Goal: Register for event/course

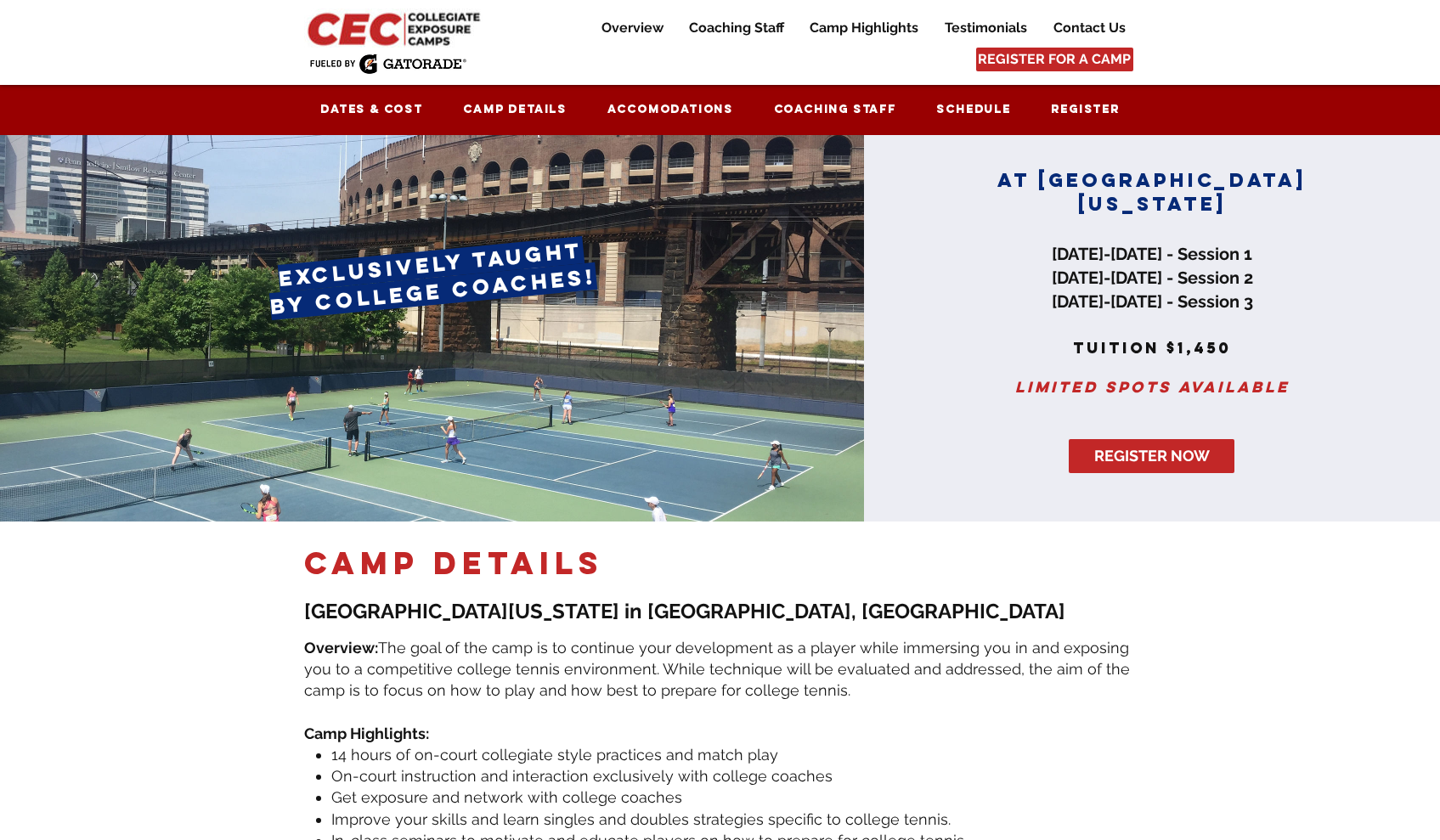
click at [346, 22] on img at bounding box center [395, 28] width 184 height 39
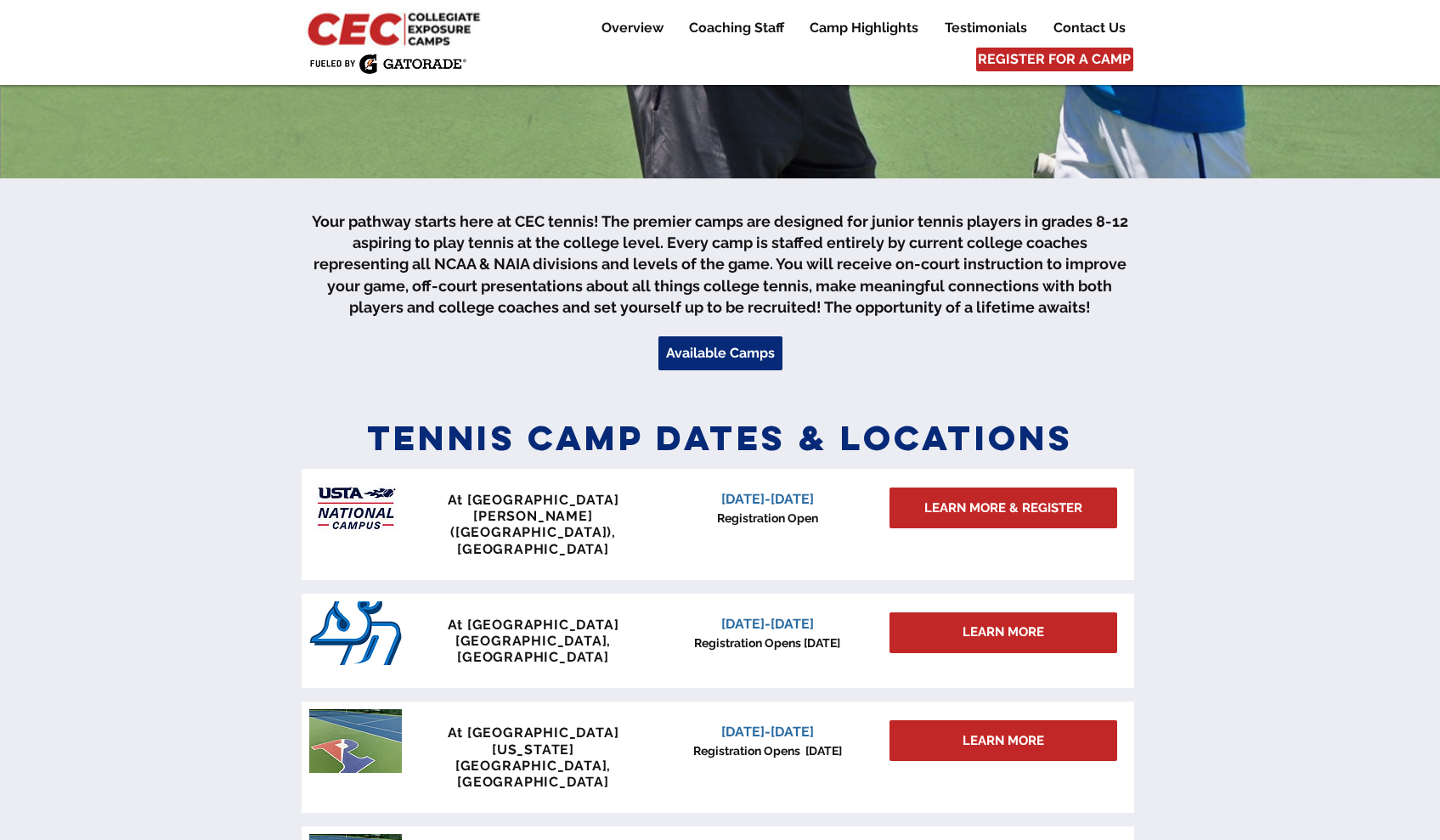
scroll to position [593, 0]
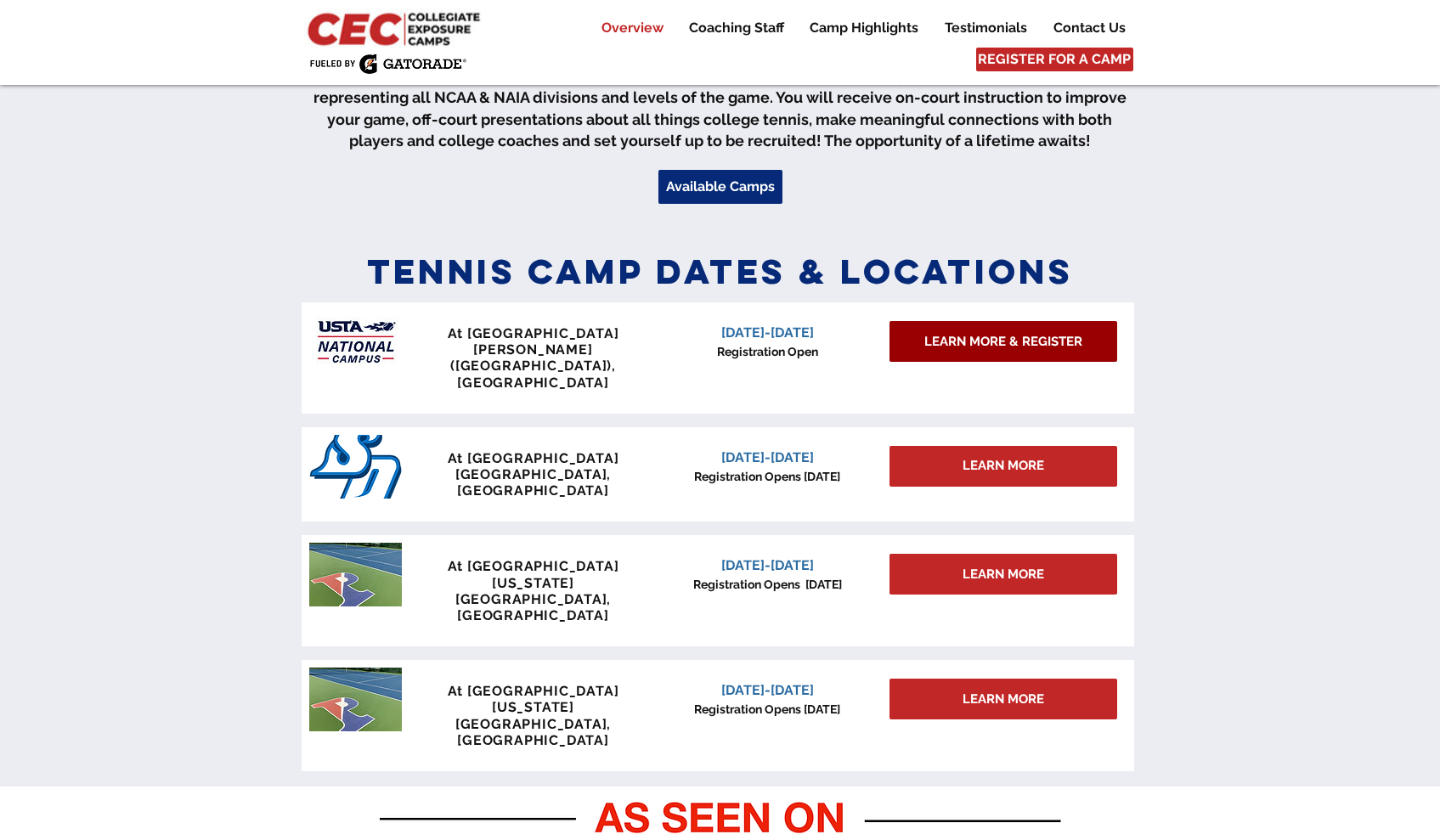
click at [964, 333] on span "LEARN MORE & REGISTER" at bounding box center [1002, 342] width 158 height 18
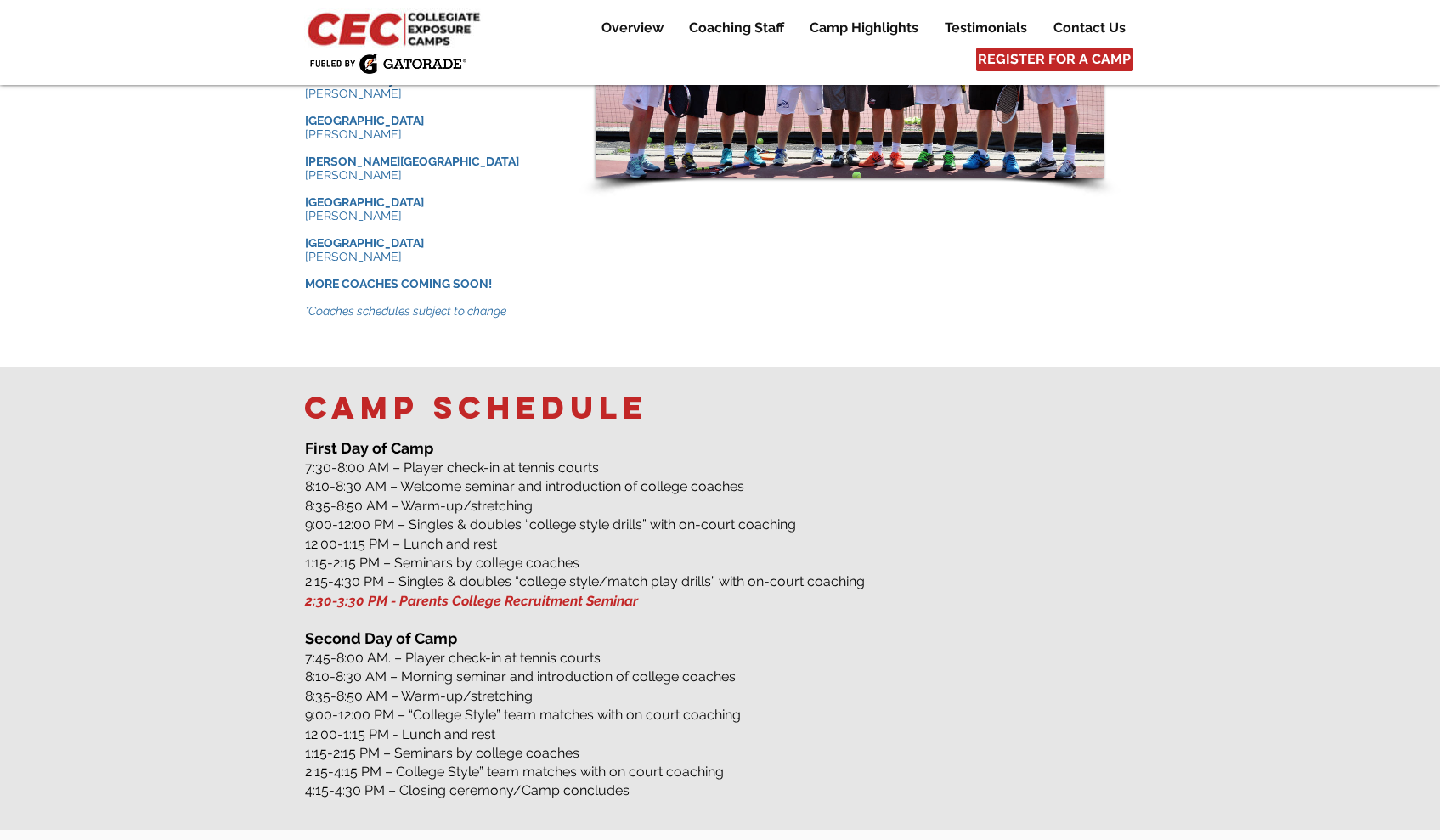
scroll to position [2262, 0]
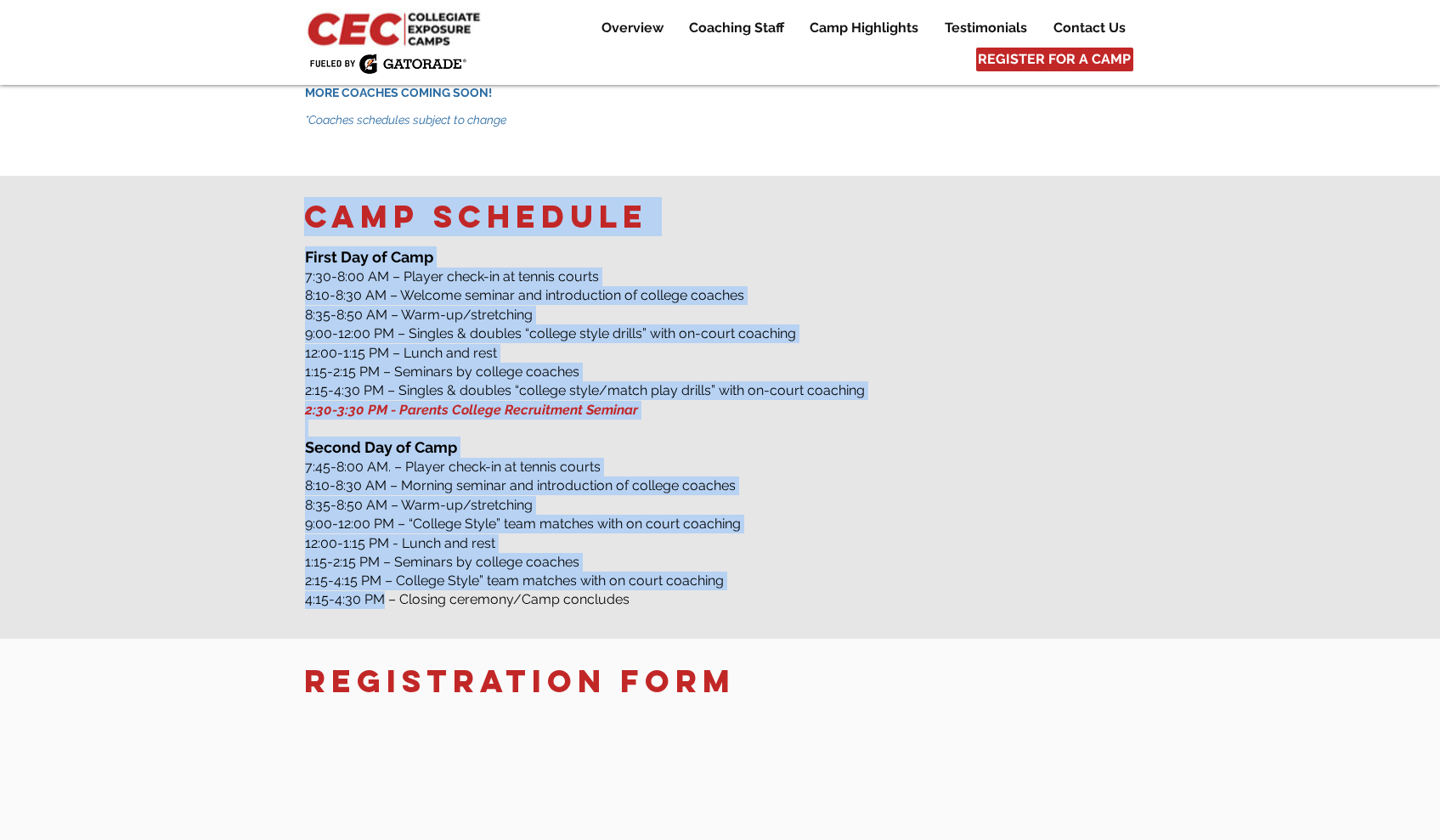
drag, startPoint x: 303, startPoint y: 553, endPoint x: 381, endPoint y: 558, distance: 78.2
click at [381, 558] on div "Camp schedule ​​ First Day of Camp 7:30-8:00 AM – Player check-in at tennis cou…" at bounding box center [720, 407] width 1440 height 463
click at [381, 591] on span "4:15-4:30 PM – Closing ceremony/Camp concludes" at bounding box center [467, 598] width 325 height 16
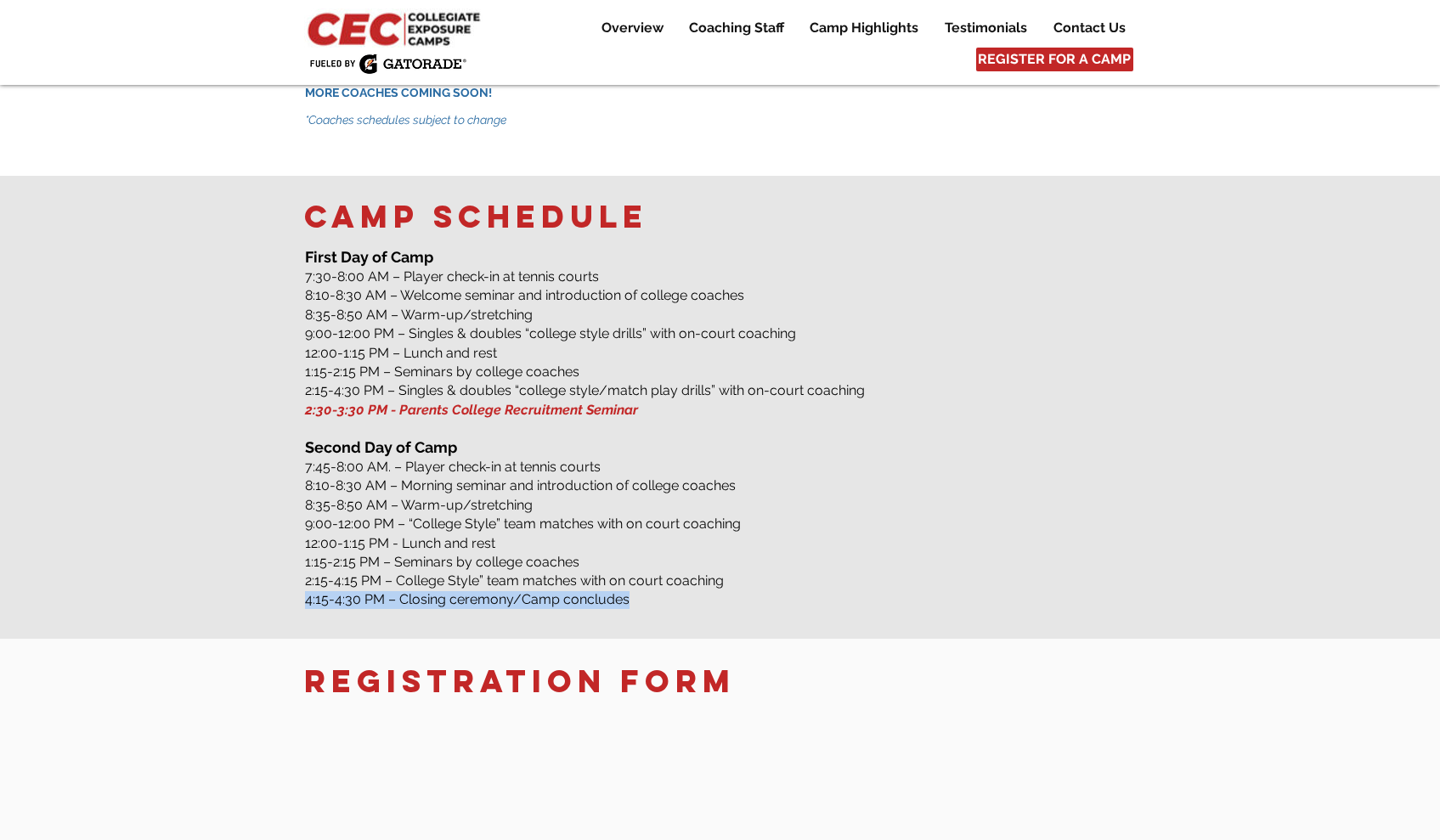
drag, startPoint x: 633, startPoint y: 553, endPoint x: 306, endPoint y: 559, distance: 327.1
click at [306, 591] on p "4:15-4:30 PM – Closing ceremony/Camp concludes ​" at bounding box center [720, 599] width 832 height 18
click at [293, 562] on div at bounding box center [720, 407] width 1440 height 463
drag, startPoint x: 294, startPoint y: 559, endPoint x: 487, endPoint y: 569, distance: 193.3
click at [487, 569] on div at bounding box center [720, 407] width 1440 height 463
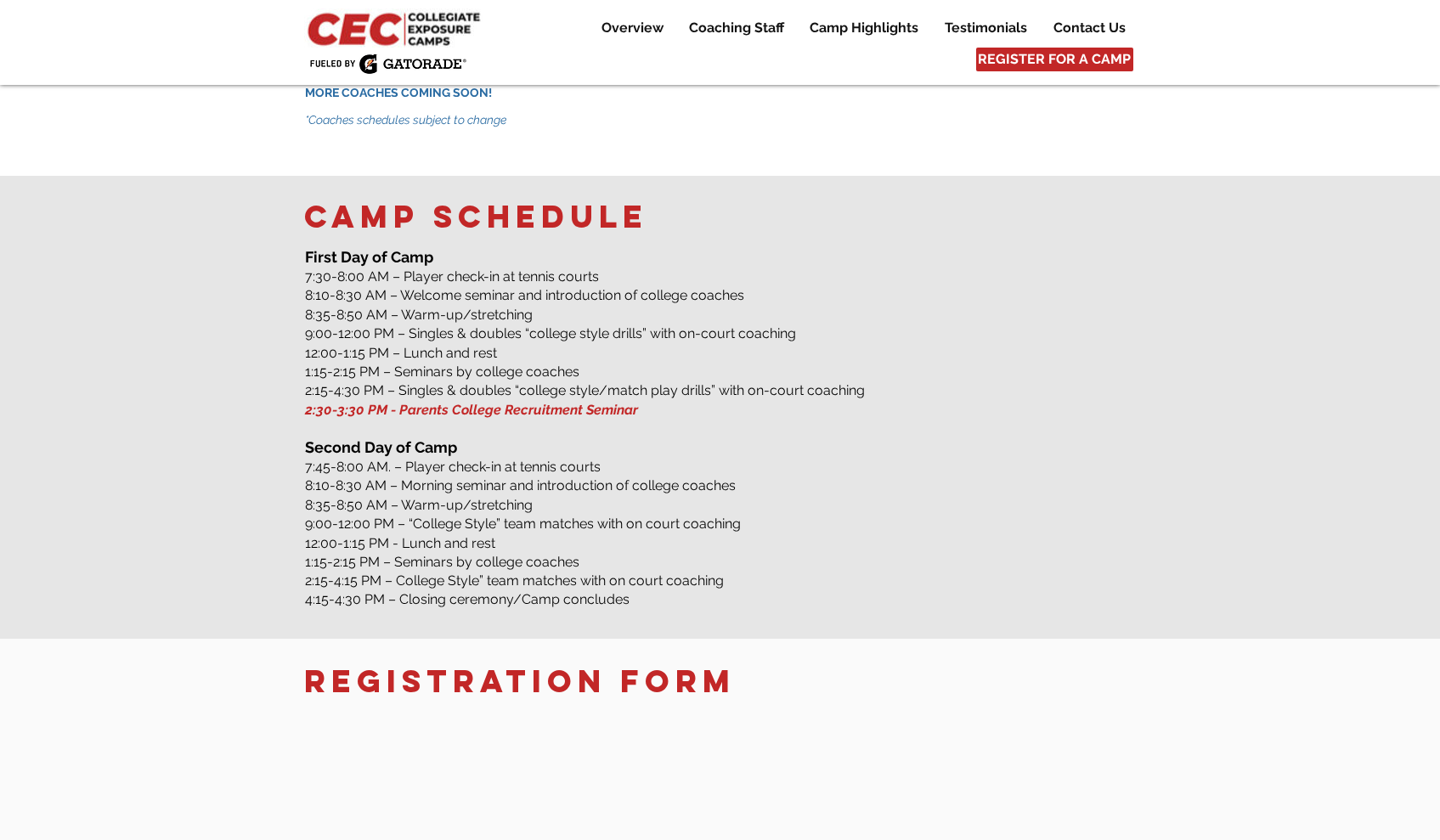
click at [487, 569] on div at bounding box center [720, 407] width 1440 height 463
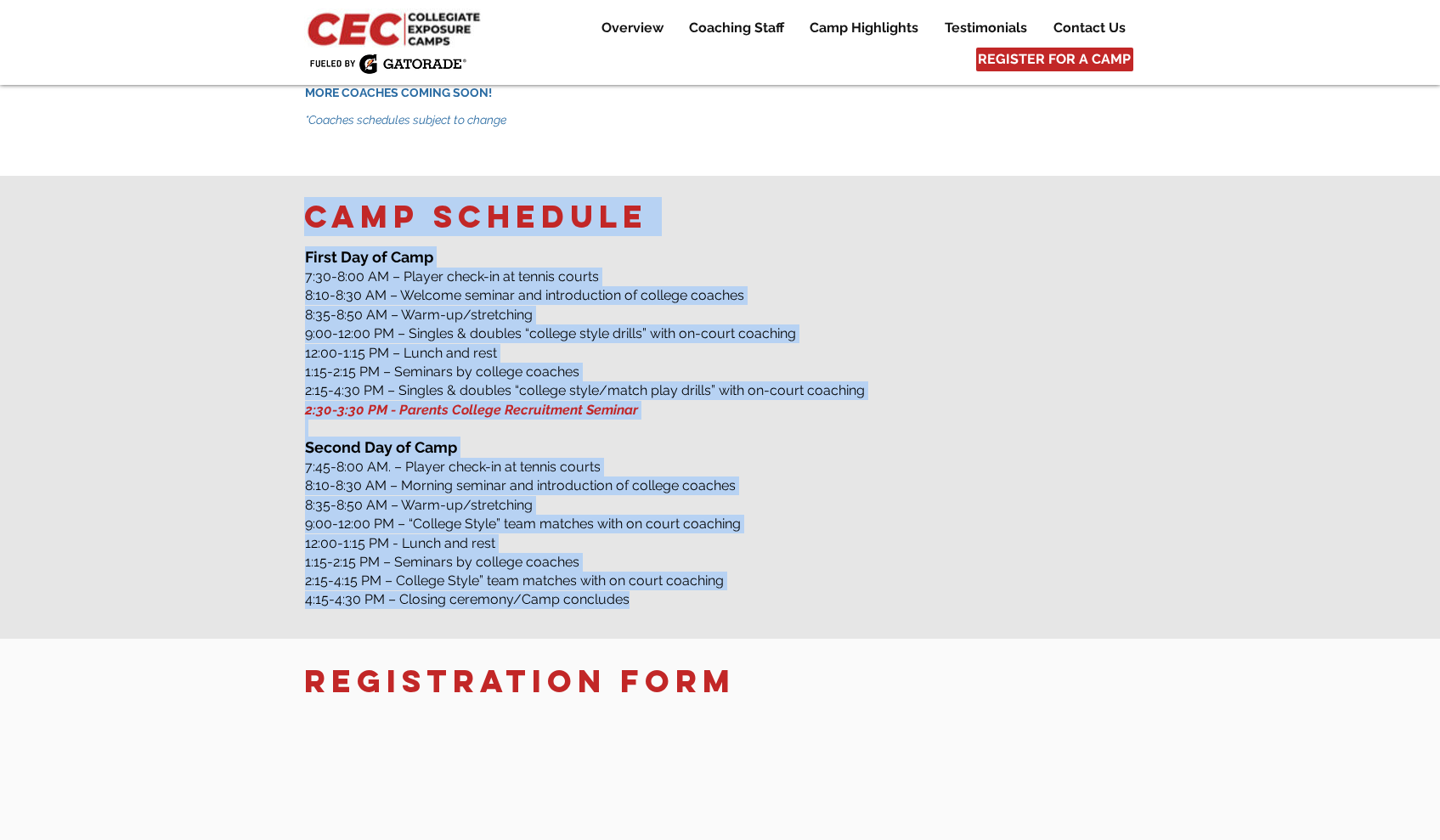
drag, startPoint x: 641, startPoint y: 559, endPoint x: 300, endPoint y: 563, distance: 341.0
click at [300, 563] on div "Camp schedule ​​ First Day of Camp 7:30-8:00 AM – Player check-in at tennis cou…" at bounding box center [720, 407] width 1440 height 463
click at [261, 560] on div at bounding box center [720, 407] width 1440 height 463
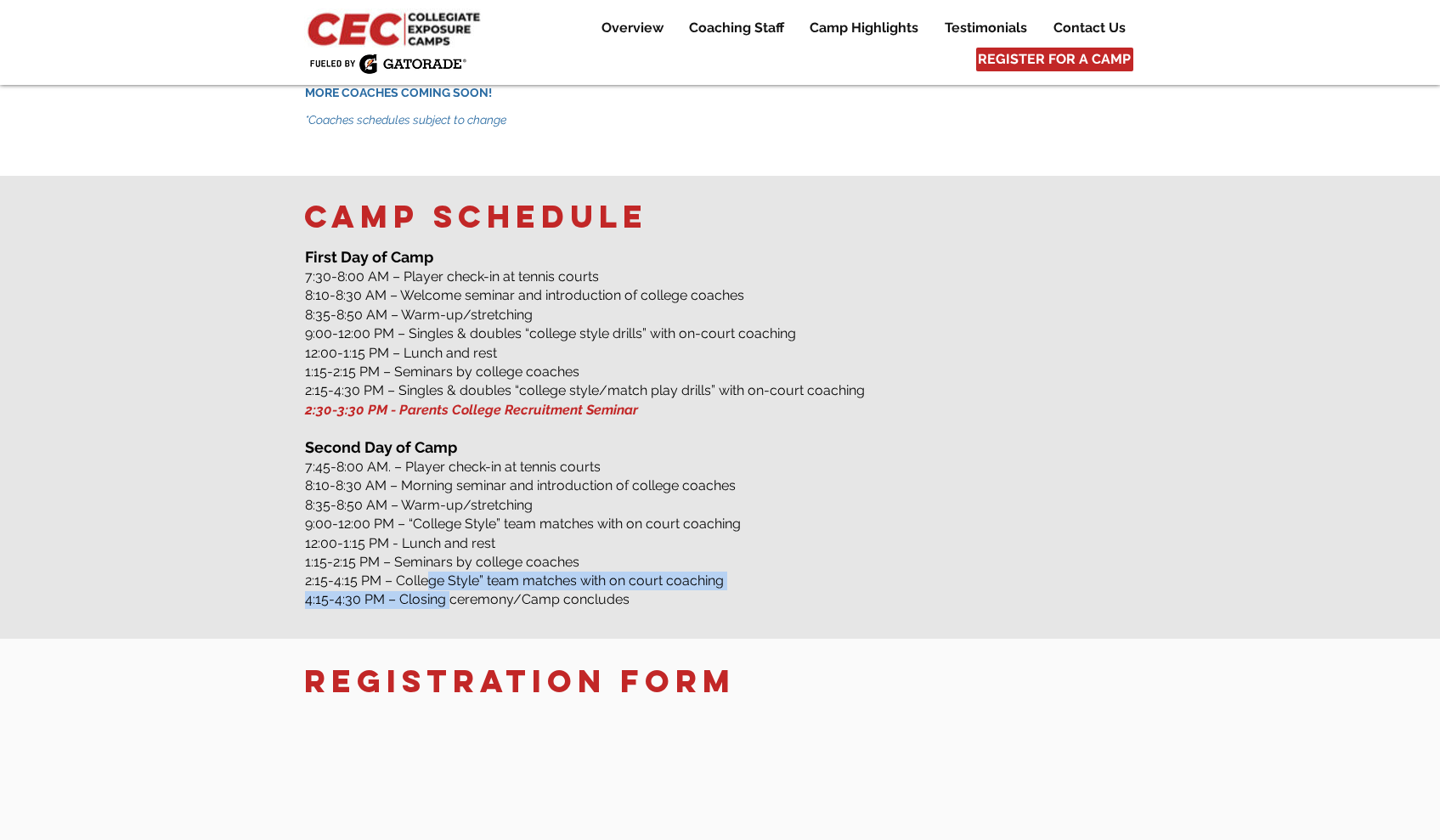
drag, startPoint x: 428, startPoint y: 539, endPoint x: 448, endPoint y: 562, distance: 30.5
click at [448, 562] on div "​​ First Day of Camp 7:30-8:00 AM – Player check-in at tennis courts 8:10-8:30 …" at bounding box center [720, 434] width 832 height 375
click at [133, 507] on div at bounding box center [720, 407] width 1440 height 463
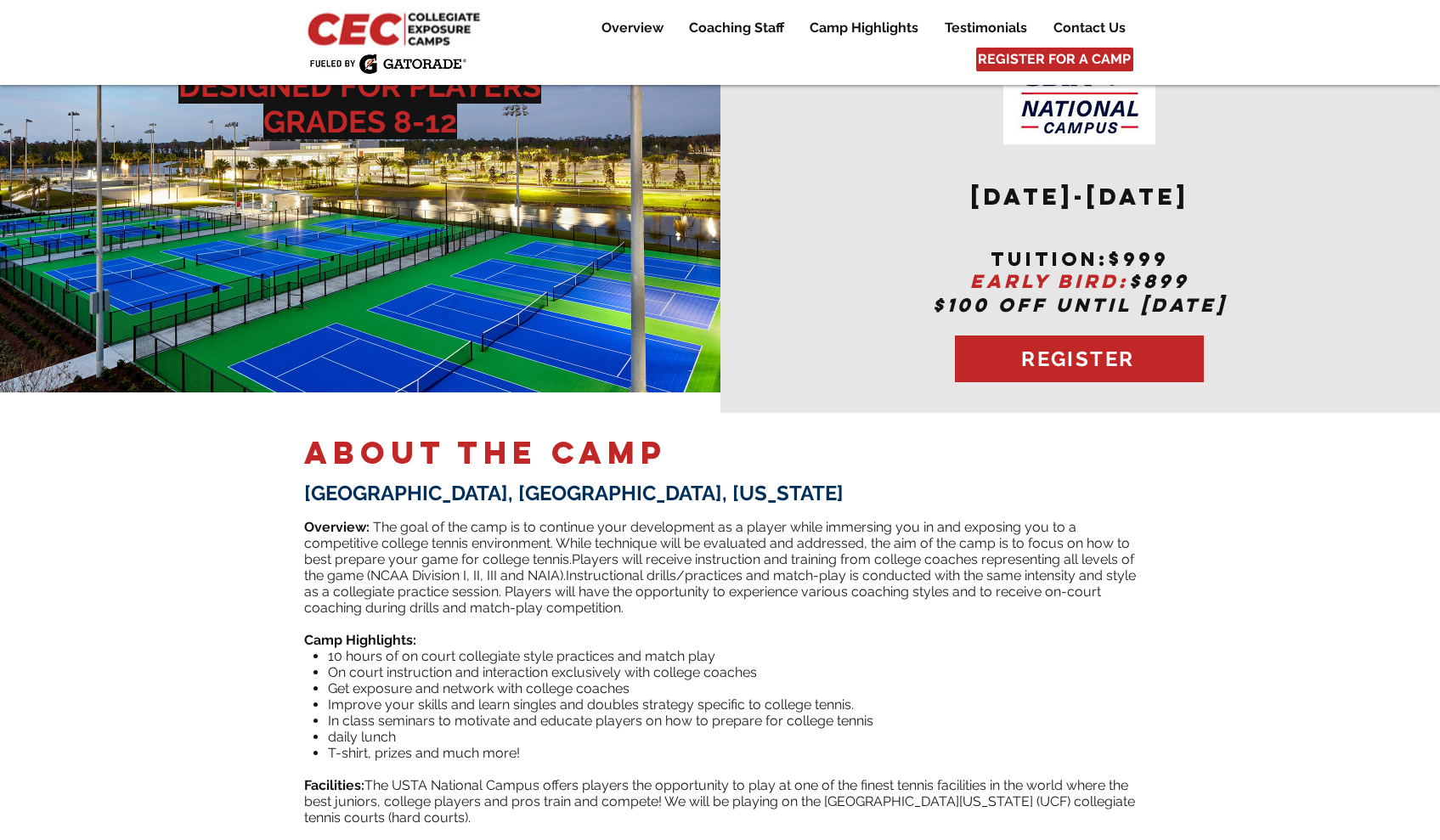
scroll to position [0, 0]
